Goal: Find contact information: Find contact information

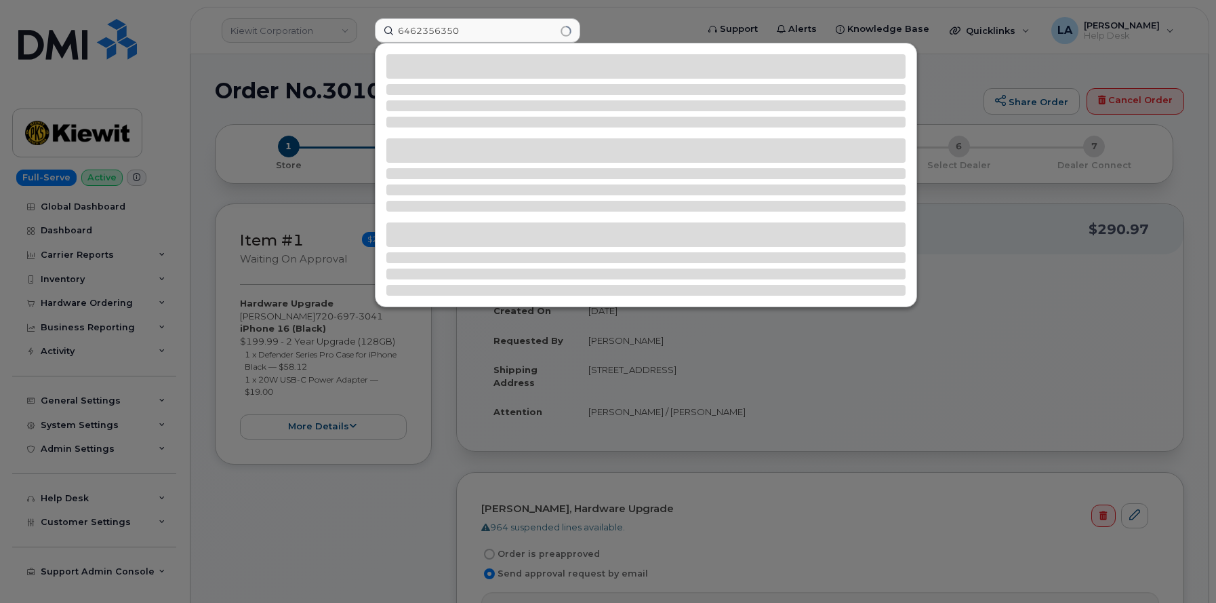
type input "6462356350"
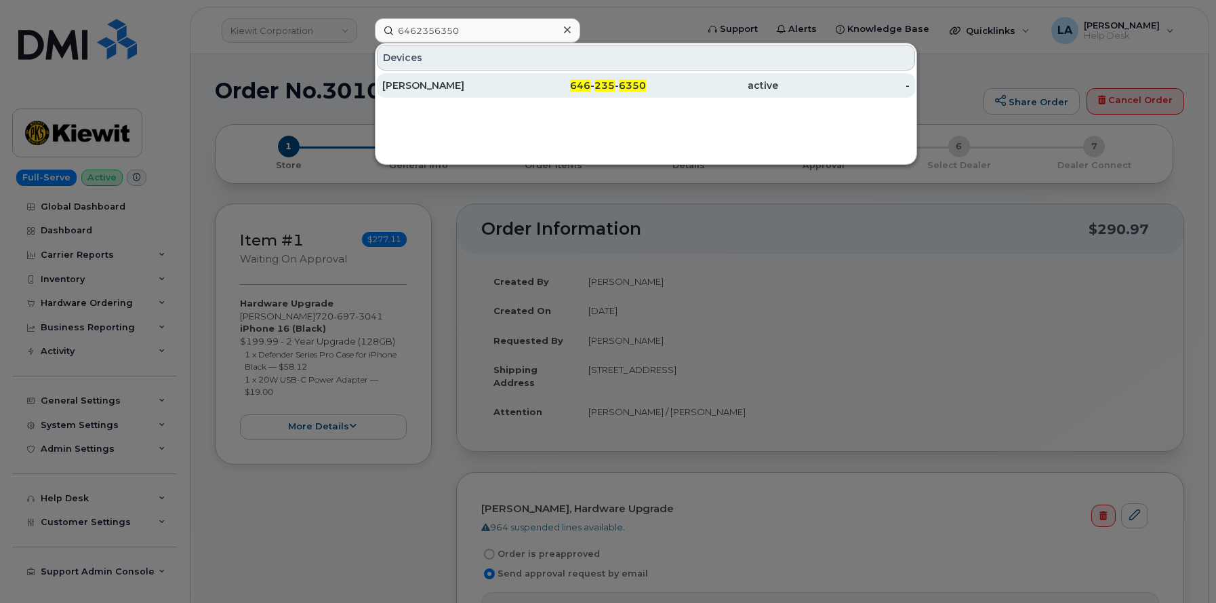
click at [431, 89] on div "[PERSON_NAME]" at bounding box center [448, 86] width 132 height 14
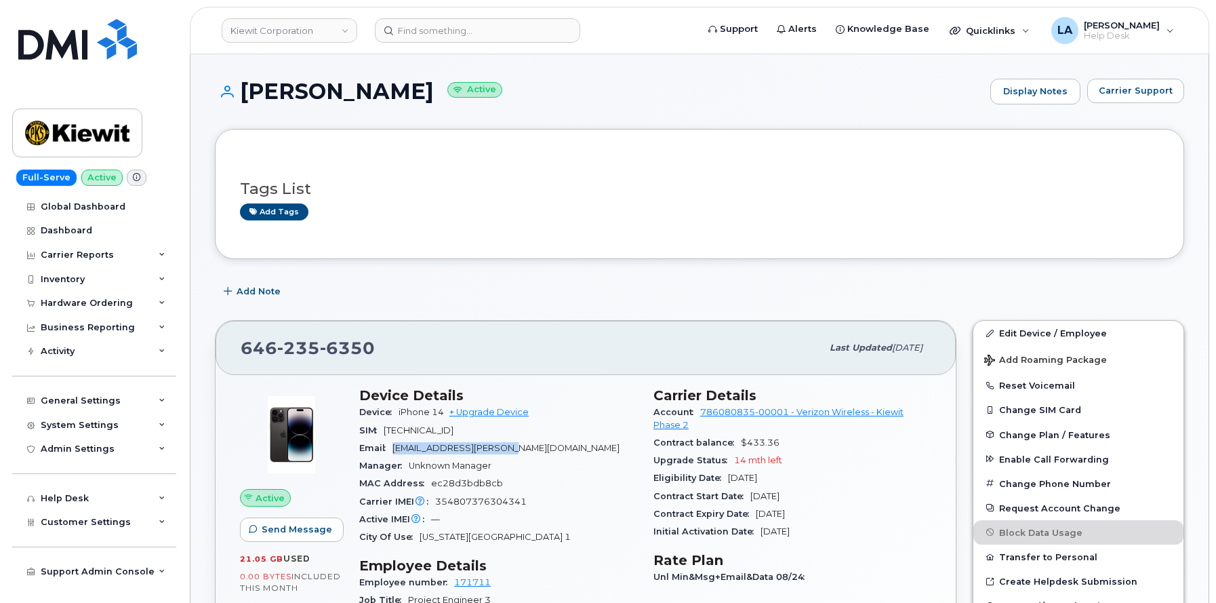
drag, startPoint x: 511, startPoint y: 449, endPoint x: 393, endPoint y: 452, distance: 118.0
click at [393, 452] on div "Email [EMAIL_ADDRESS][PERSON_NAME][DOMAIN_NAME]" at bounding box center [498, 448] width 278 height 18
copy span "[EMAIL_ADDRESS][PERSON_NAME][DOMAIN_NAME]"
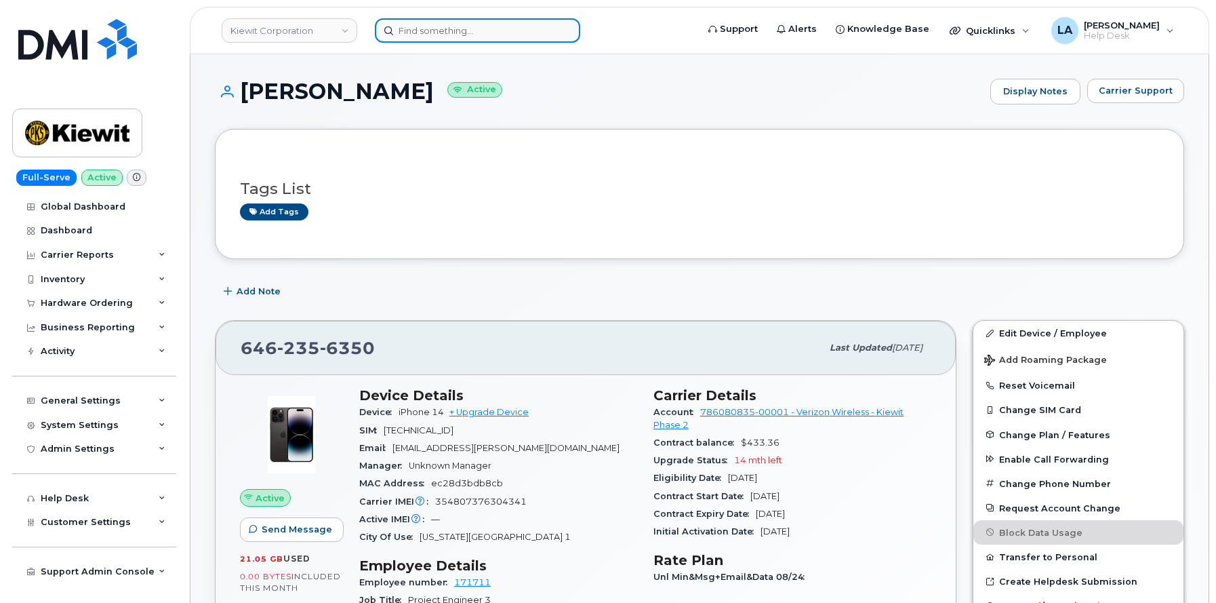
click at [485, 37] on input at bounding box center [477, 30] width 205 height 24
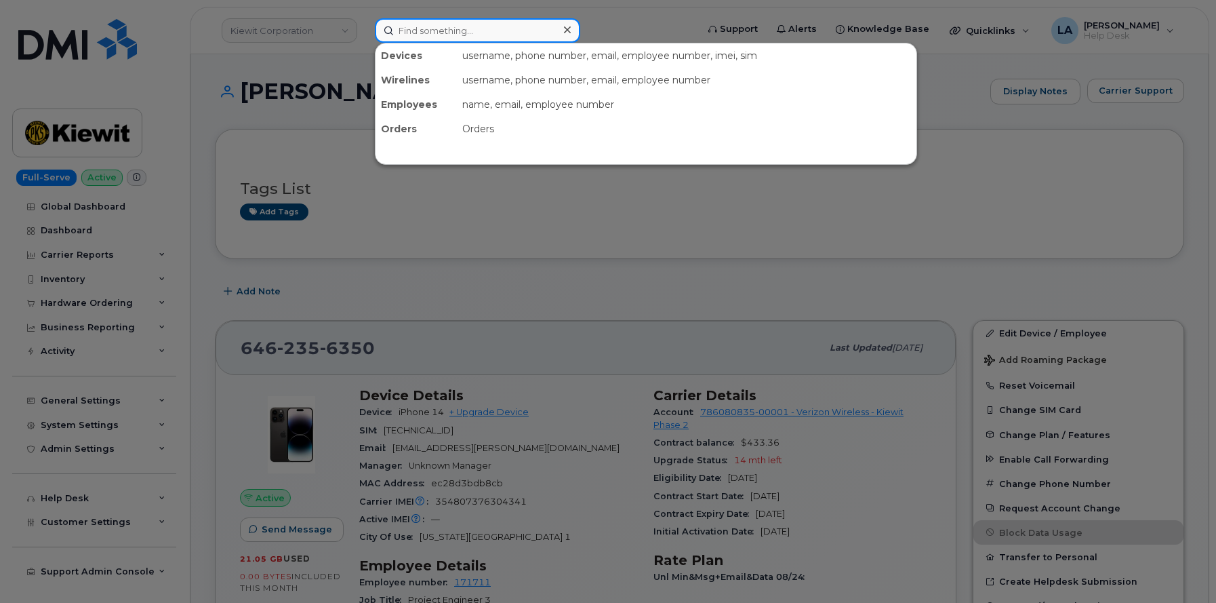
paste input "[PHONE_NUMBER]"
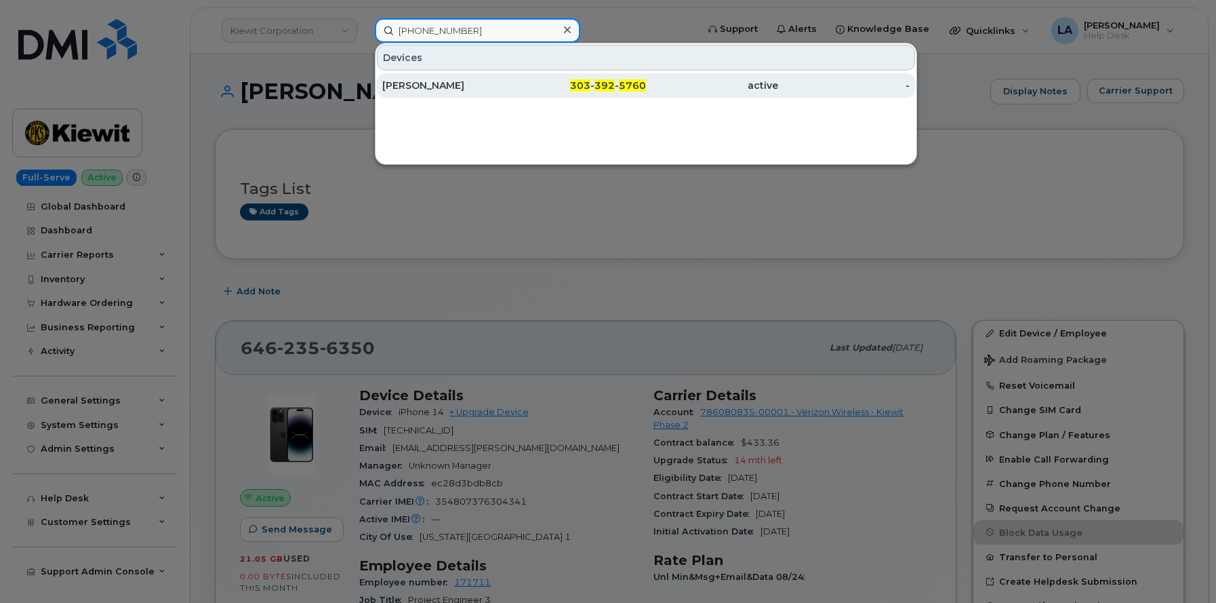
type input "[PHONE_NUMBER]"
click at [458, 85] on div "[PERSON_NAME]" at bounding box center [448, 86] width 132 height 14
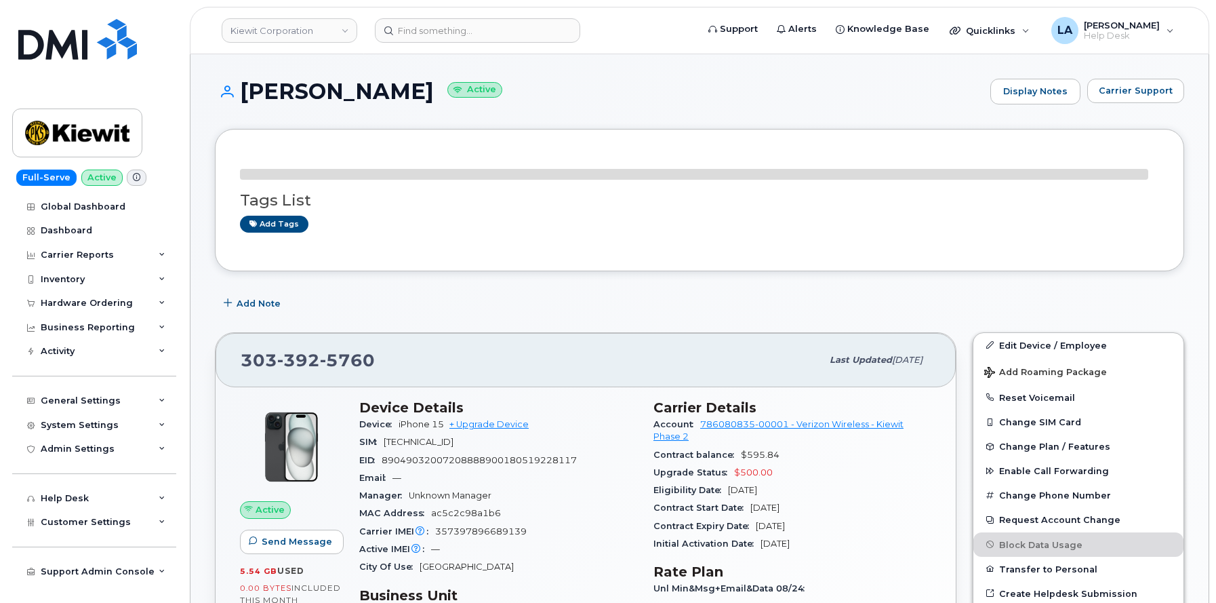
drag, startPoint x: 244, startPoint y: 85, endPoint x: 457, endPoint y: 93, distance: 213.0
click at [457, 93] on h1 "[PERSON_NAME] Active" at bounding box center [599, 91] width 769 height 24
copy h1 "[PERSON_NAME]"
